Goal: Transaction & Acquisition: Purchase product/service

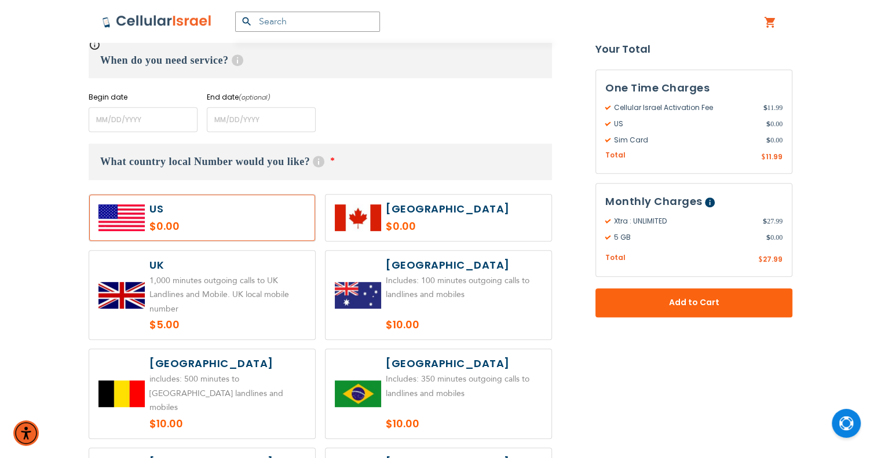
scroll to position [406, 0]
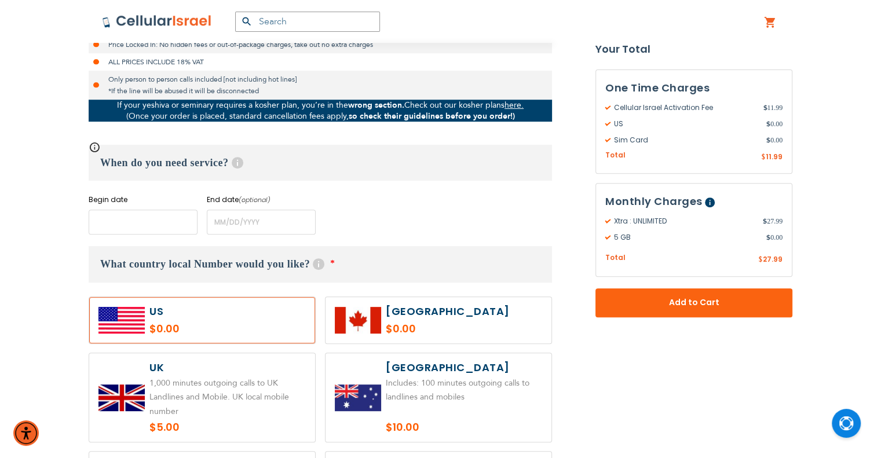
click at [109, 220] on input "name" at bounding box center [143, 222] width 109 height 25
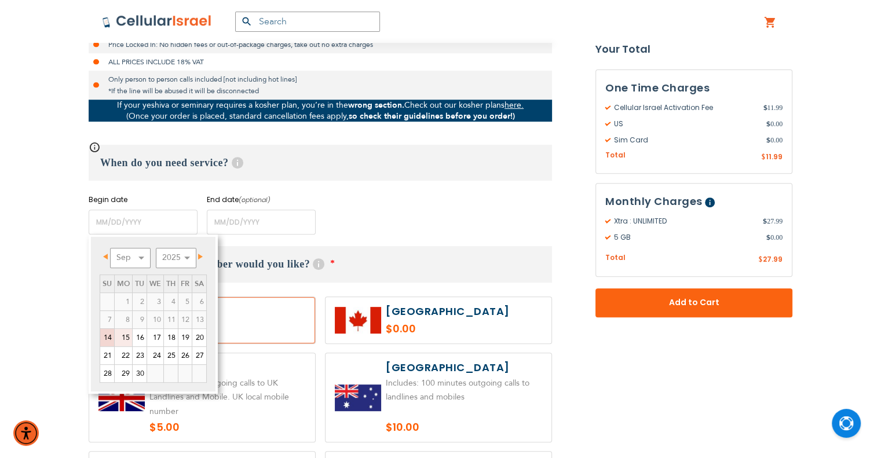
click at [127, 338] on link "15" at bounding box center [123, 337] width 17 height 17
type input "[DATE]"
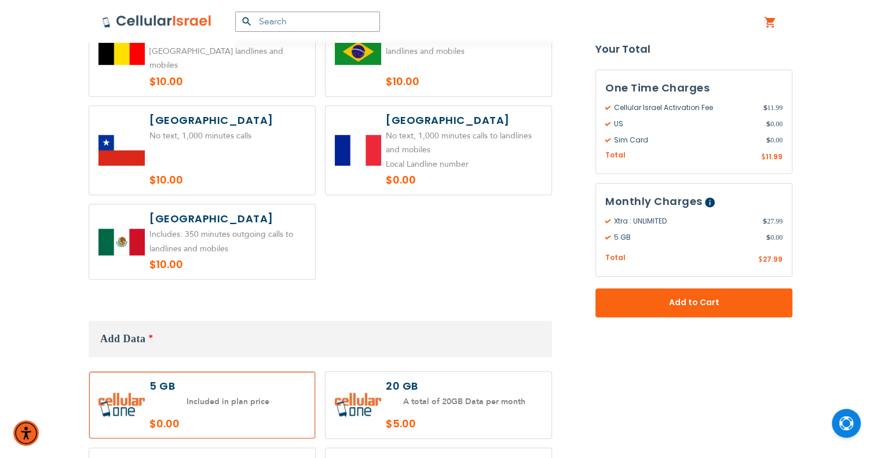
scroll to position [985, 0]
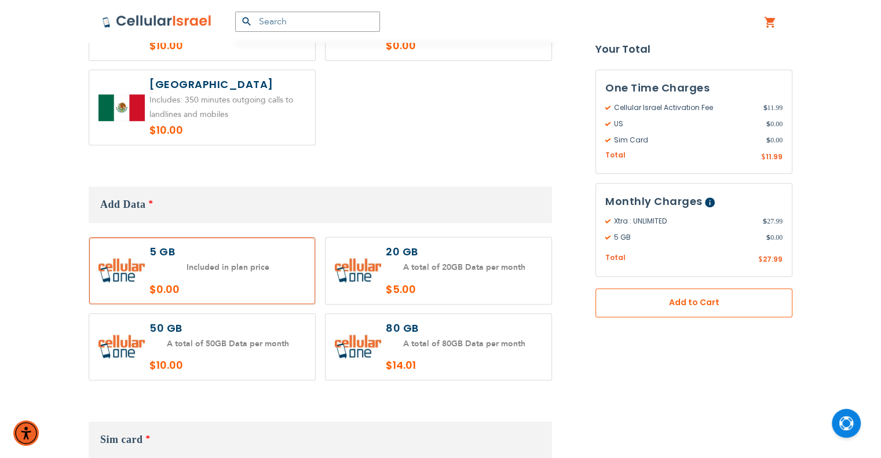
click at [681, 308] on span "Add to Cart" at bounding box center [694, 303] width 120 height 12
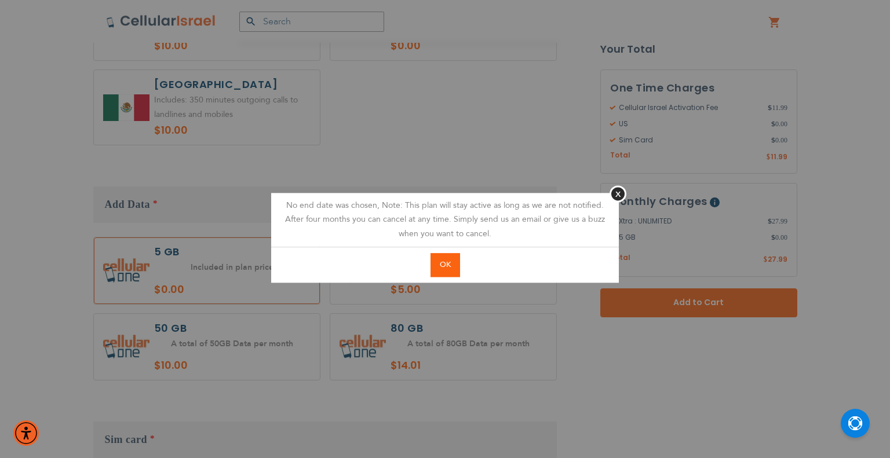
click at [435, 268] on button "OK" at bounding box center [445, 265] width 30 height 24
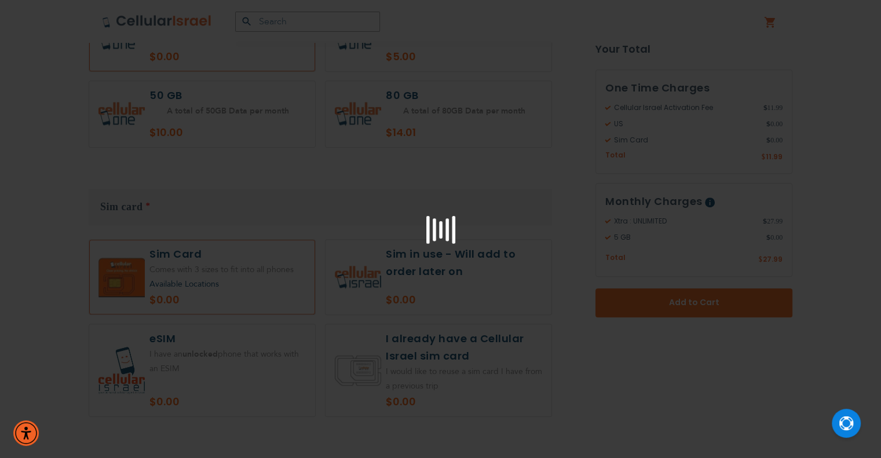
scroll to position [1275, 0]
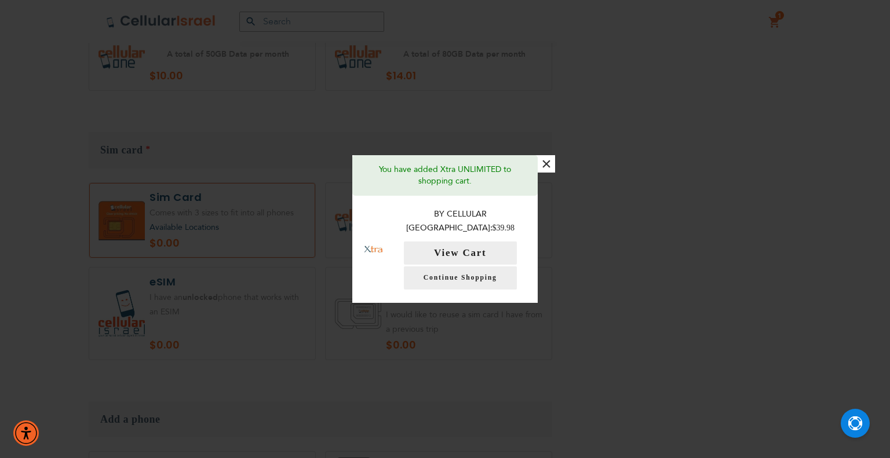
click at [548, 173] on button "×" at bounding box center [546, 163] width 17 height 17
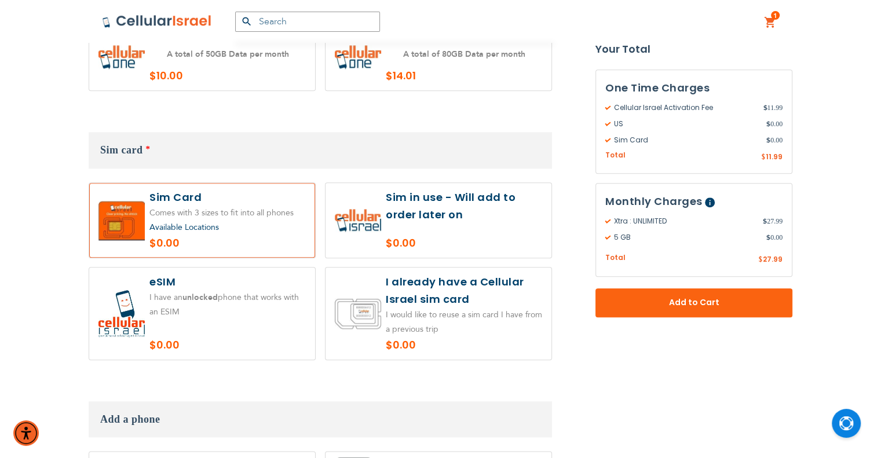
click at [416, 304] on label at bounding box center [439, 314] width 226 height 92
radio input "true"
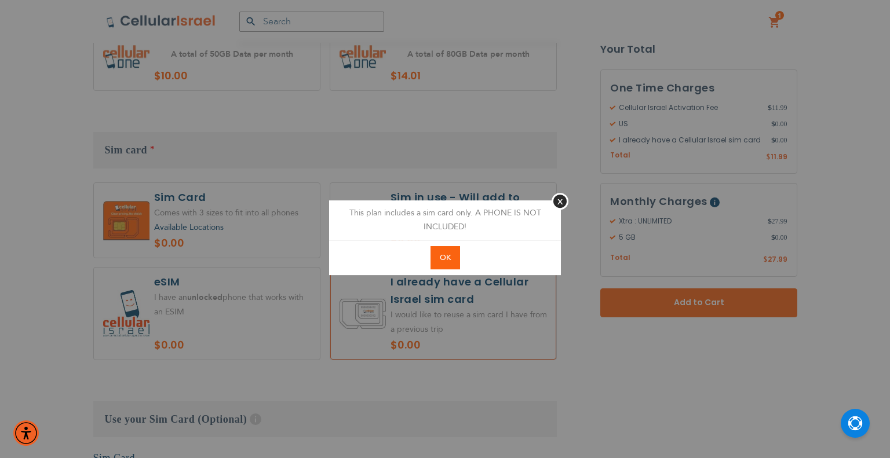
click at [453, 253] on button "OK" at bounding box center [445, 258] width 30 height 24
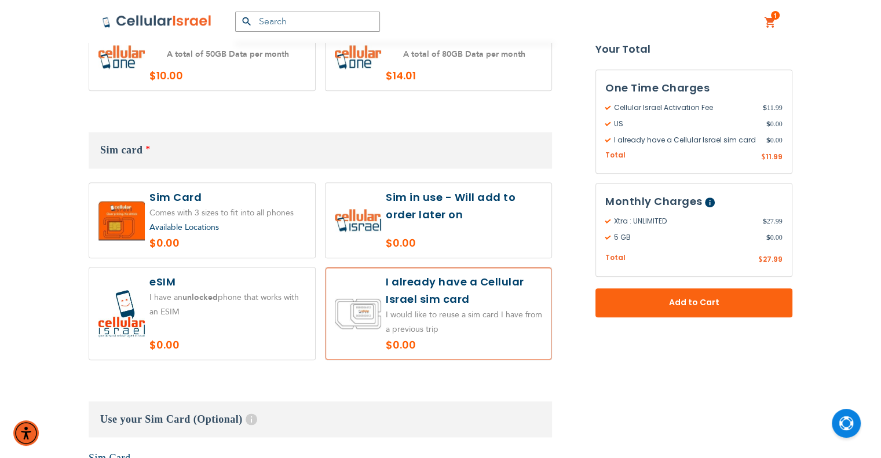
click at [455, 193] on label at bounding box center [439, 220] width 226 height 75
radio input "true"
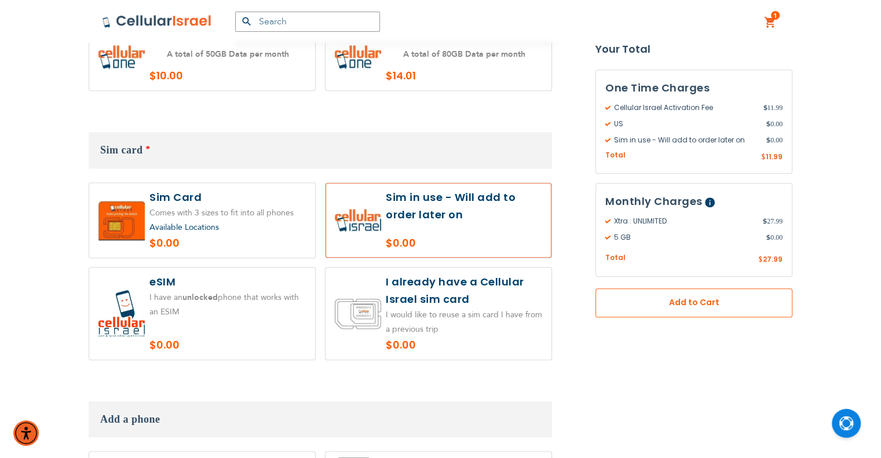
click at [652, 306] on span "Add to Cart" at bounding box center [694, 303] width 120 height 12
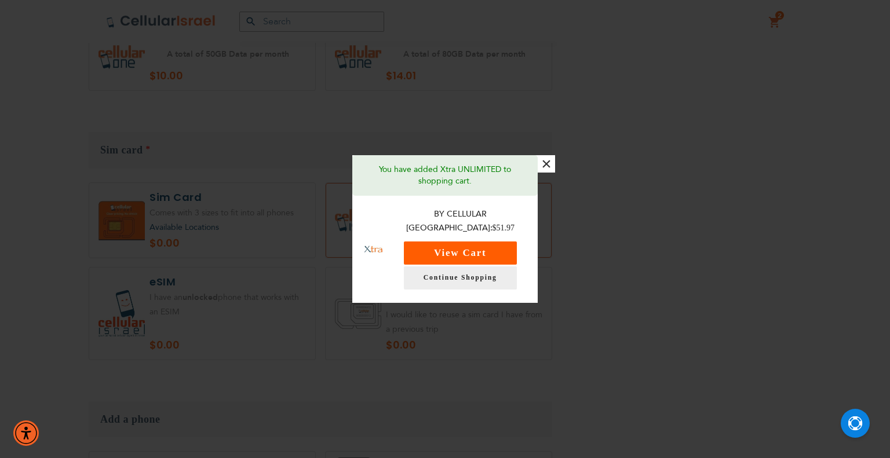
click at [493, 242] on button "View Cart" at bounding box center [460, 253] width 113 height 23
